Goal: Check status: Check status

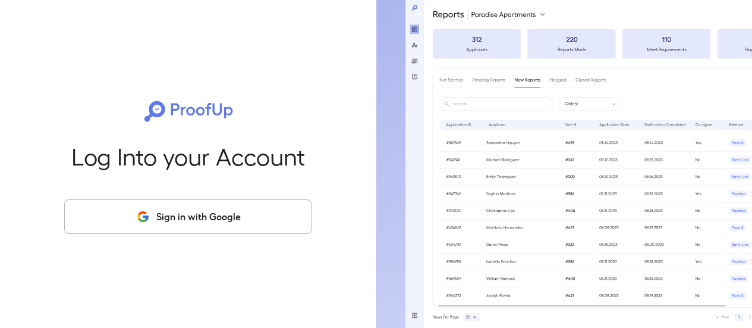
click at [190, 215] on button "Sign in with Google" at bounding box center [187, 216] width 247 height 34
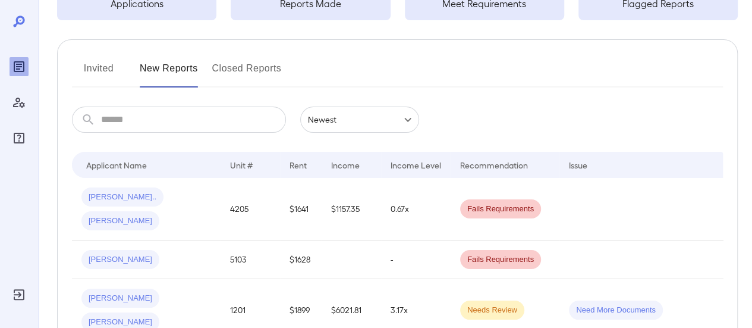
scroll to position [108, 0]
click at [499, 305] on span "Needs Review" at bounding box center [492, 310] width 64 height 11
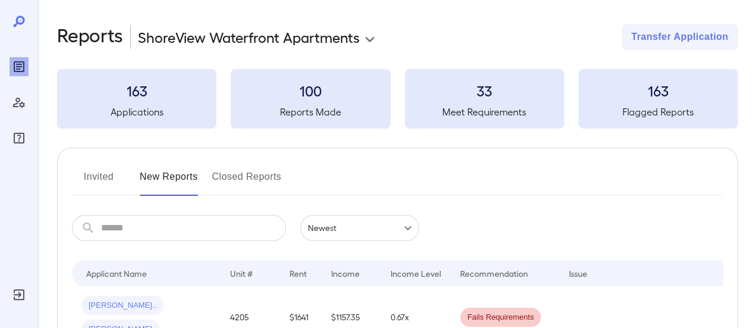
click at [100, 171] on button "Invited" at bounding box center [98, 181] width 53 height 29
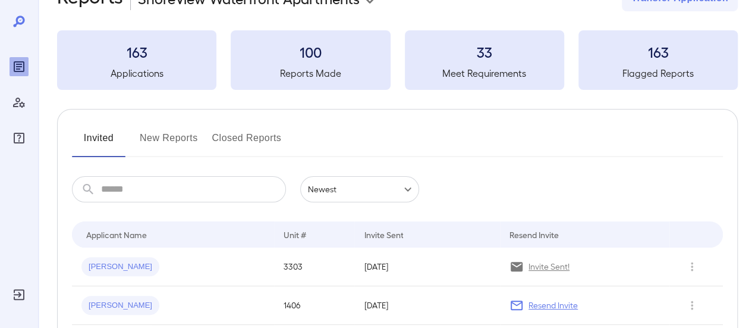
scroll to position [20, 0]
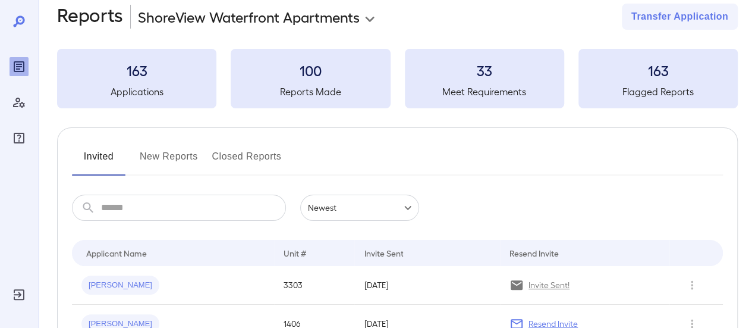
click at [146, 150] on button "New Reports" at bounding box center [169, 161] width 58 height 29
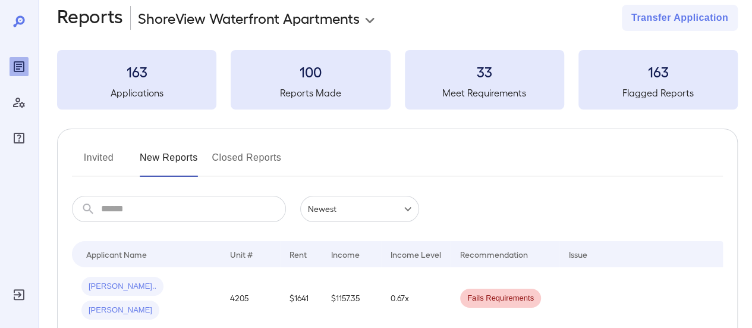
scroll to position [18, 0]
